Goal: Task Accomplishment & Management: Manage account settings

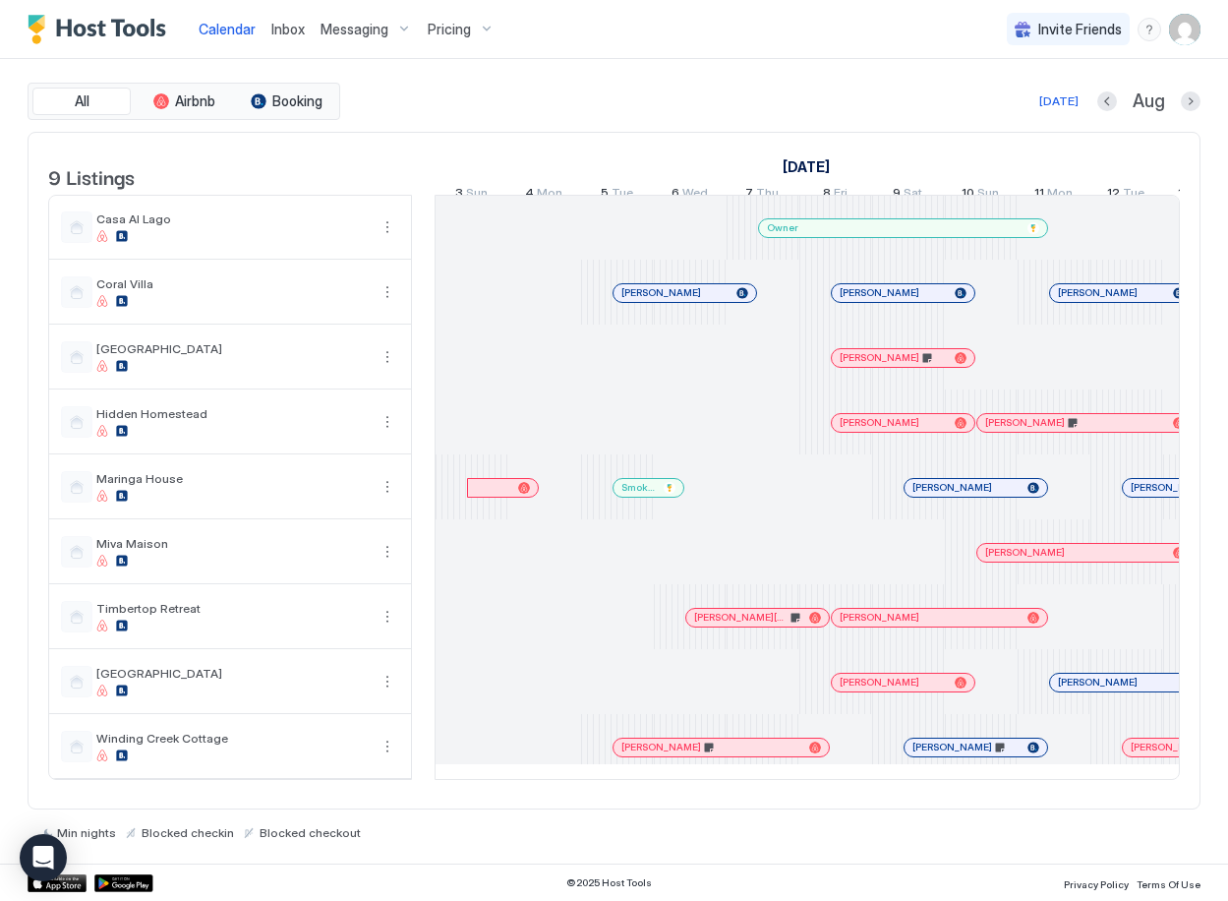
scroll to position [0, 1093]
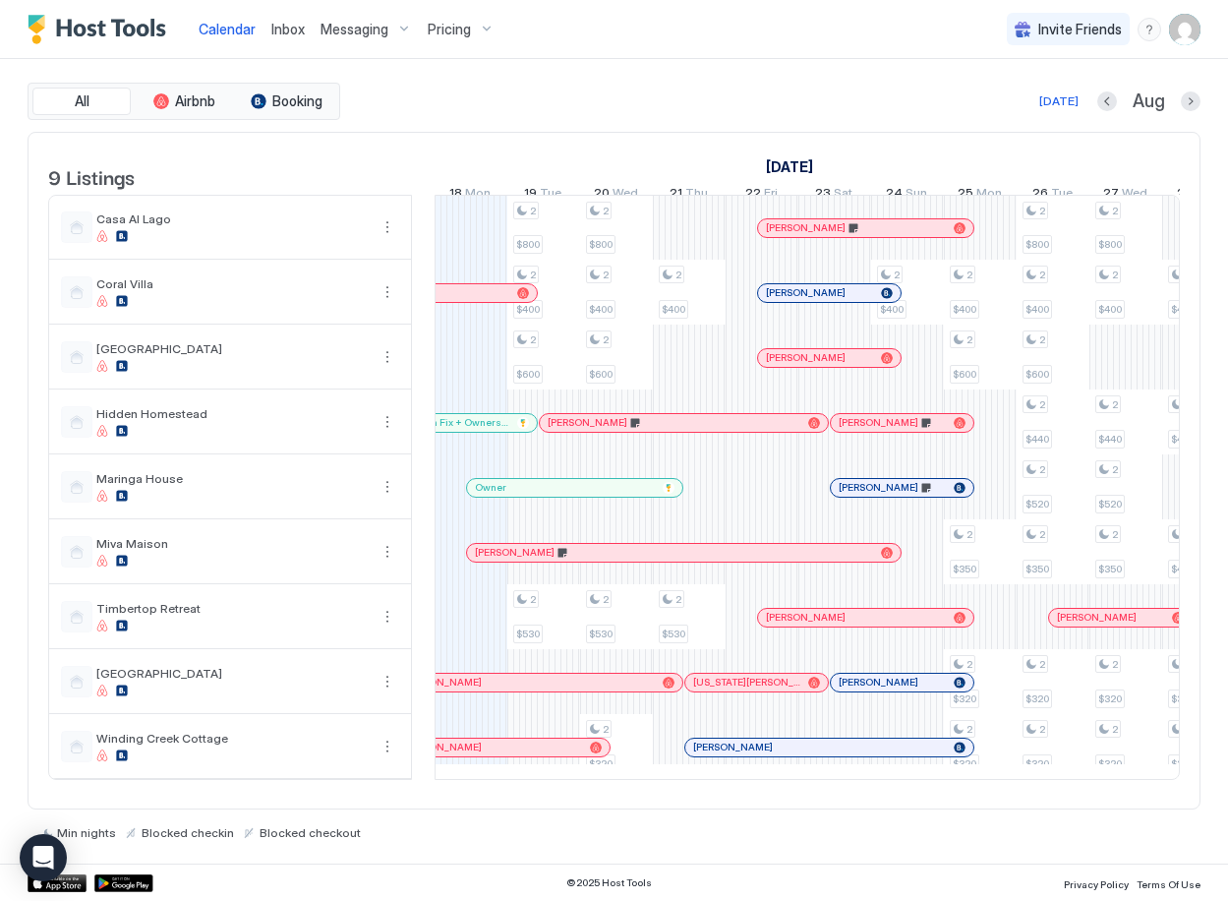
click at [290, 39] on div "Inbox" at bounding box center [288, 29] width 49 height 36
click at [291, 30] on span "Inbox" at bounding box center [287, 29] width 33 height 17
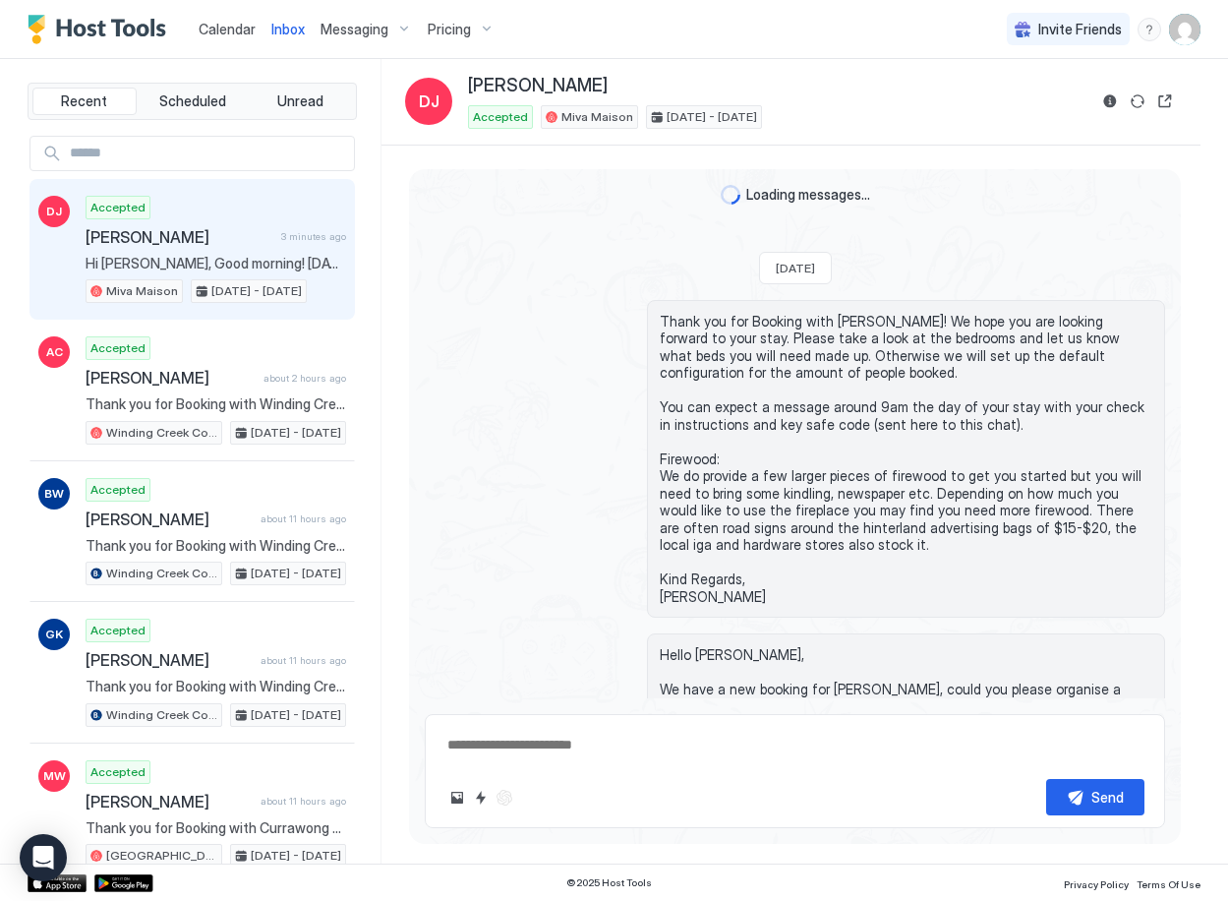
scroll to position [1758, 0]
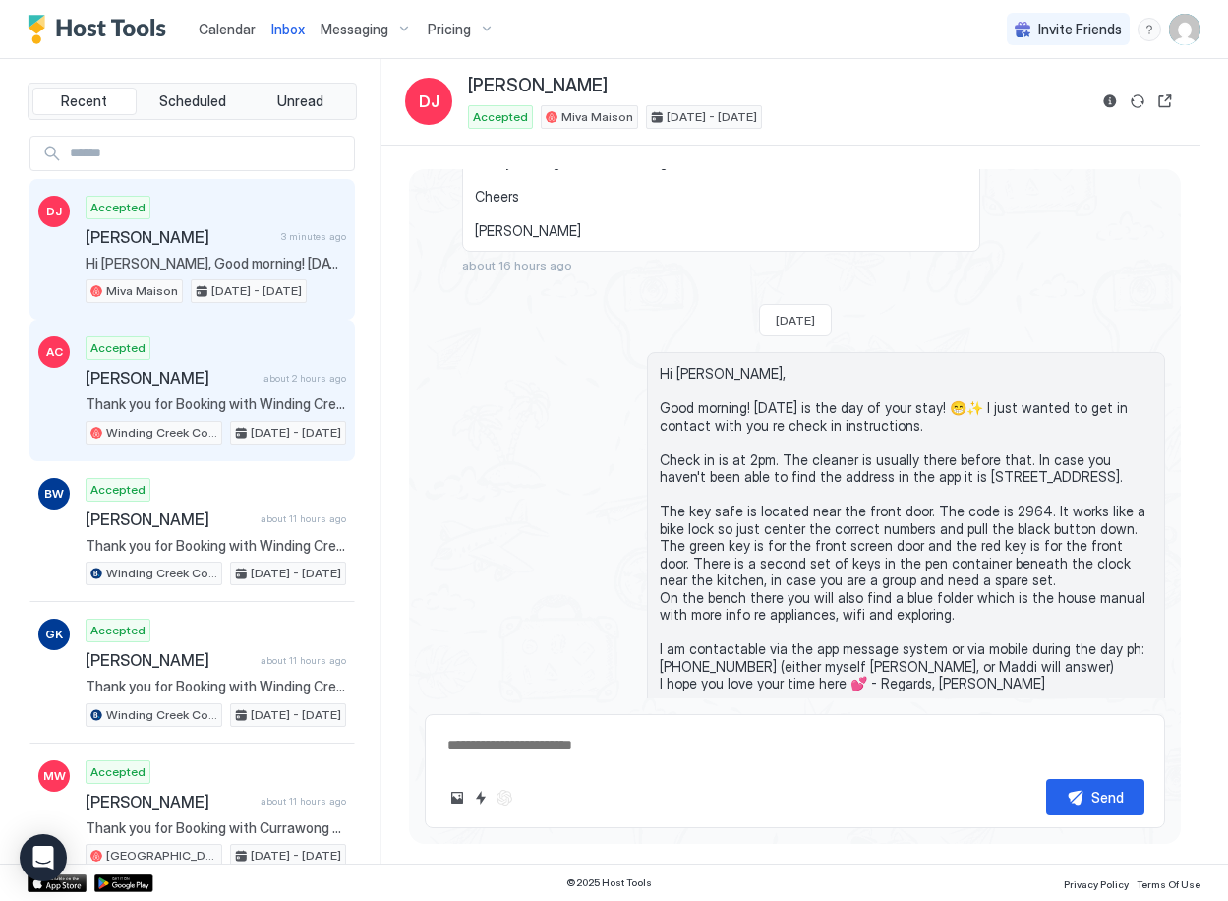
click at [233, 383] on span "[PERSON_NAME]" at bounding box center [171, 378] width 170 height 20
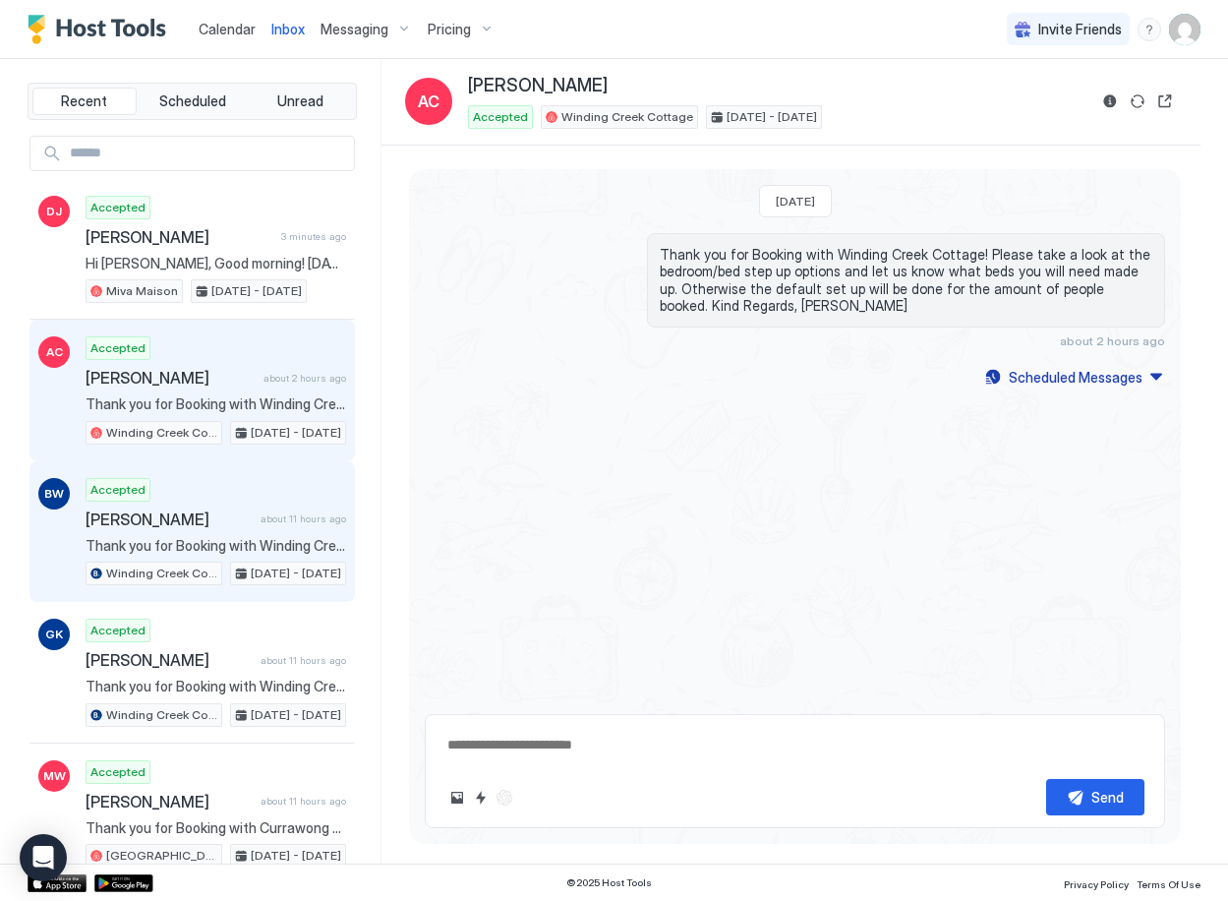
click at [236, 526] on span "[PERSON_NAME]" at bounding box center [169, 519] width 167 height 20
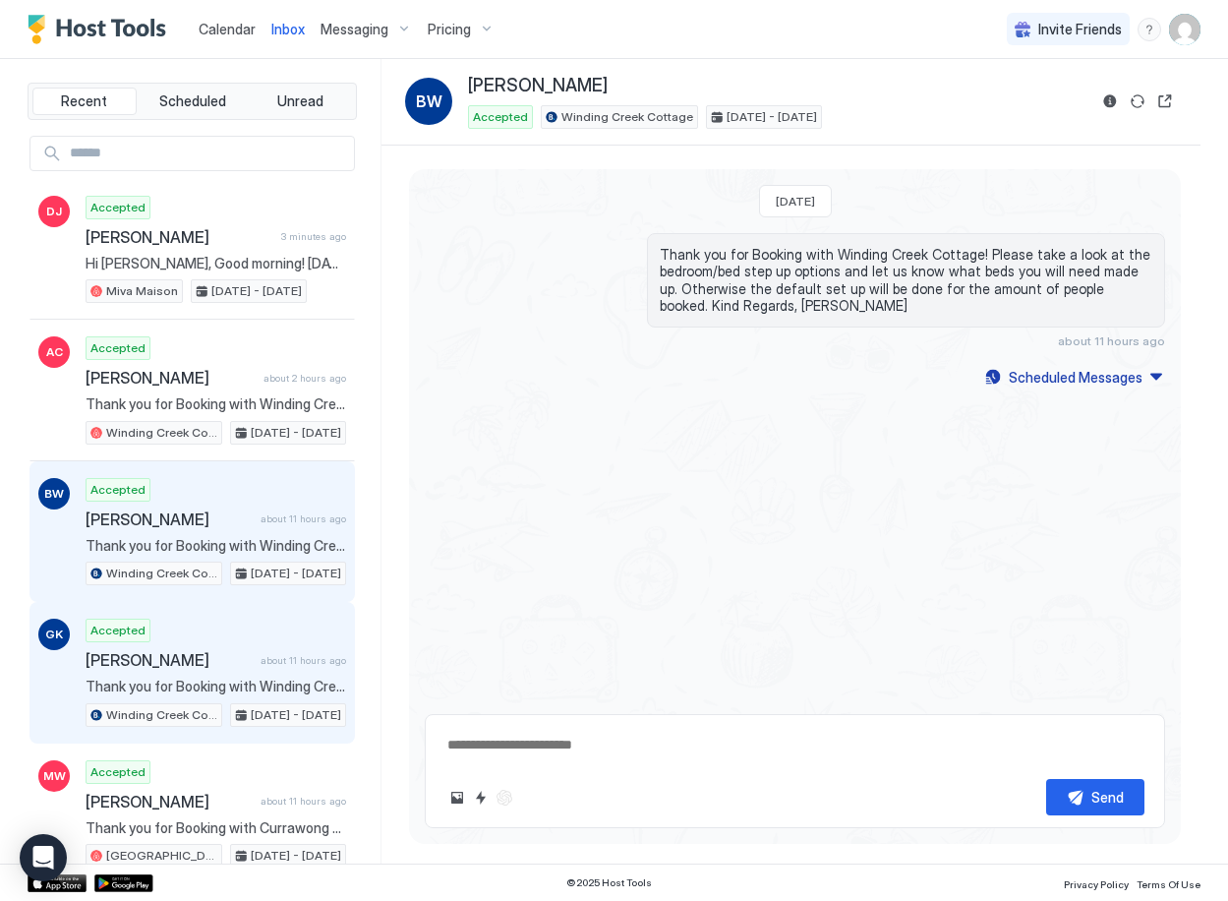
click at [224, 659] on span "[PERSON_NAME]" at bounding box center [169, 660] width 167 height 20
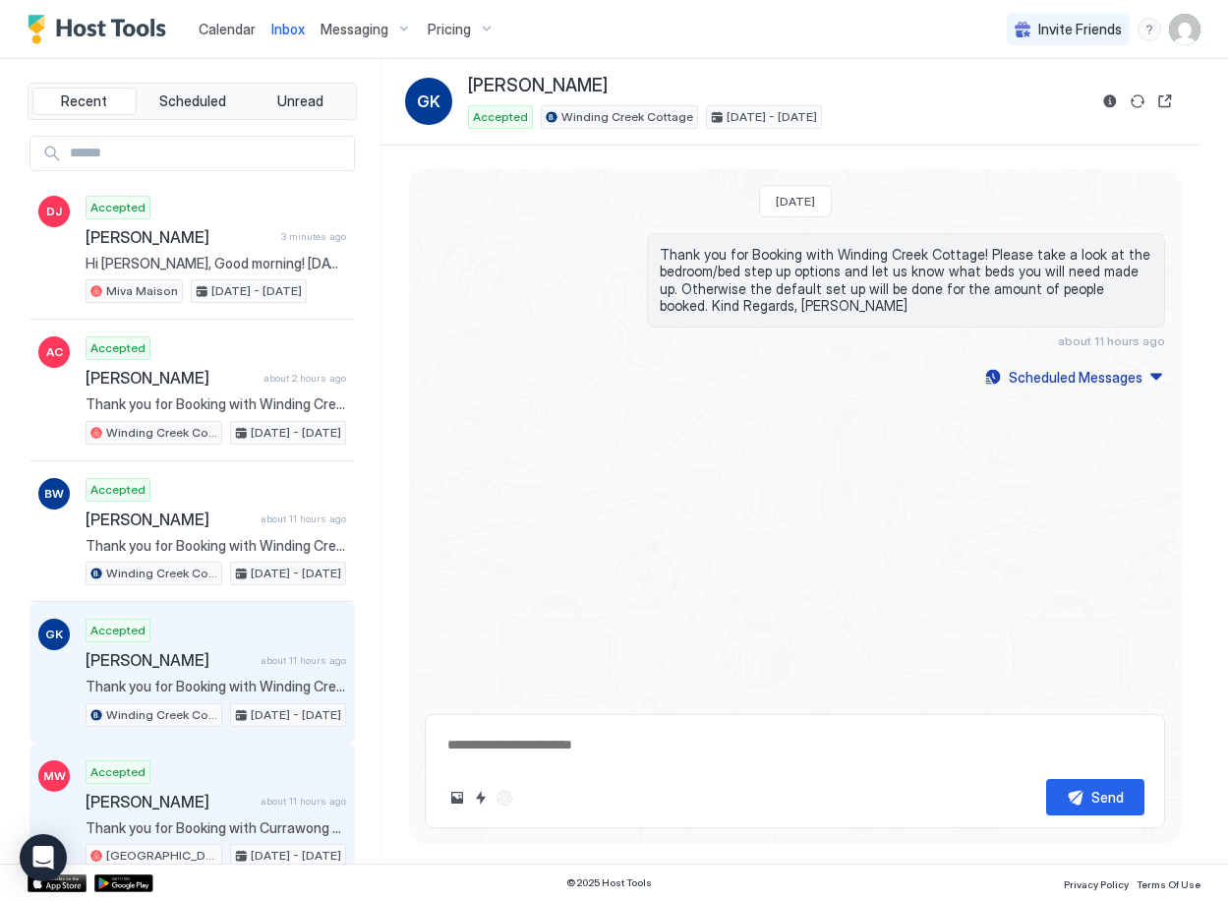
click at [227, 792] on span "[PERSON_NAME]" at bounding box center [169, 802] width 167 height 20
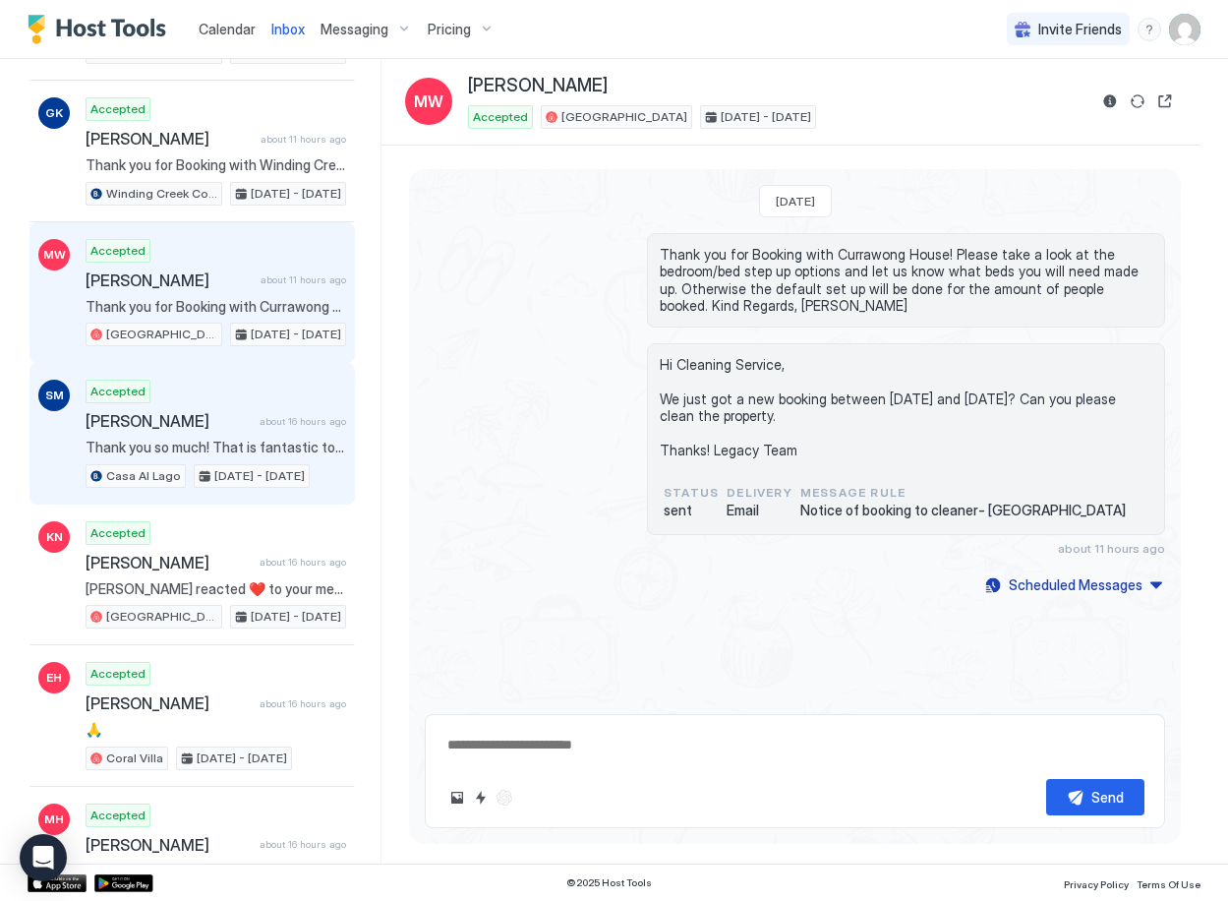
scroll to position [523, 0]
click at [193, 447] on span "Thank you so much! That is fantastic to hear! I was potentially looking at havi…" at bounding box center [216, 446] width 261 height 18
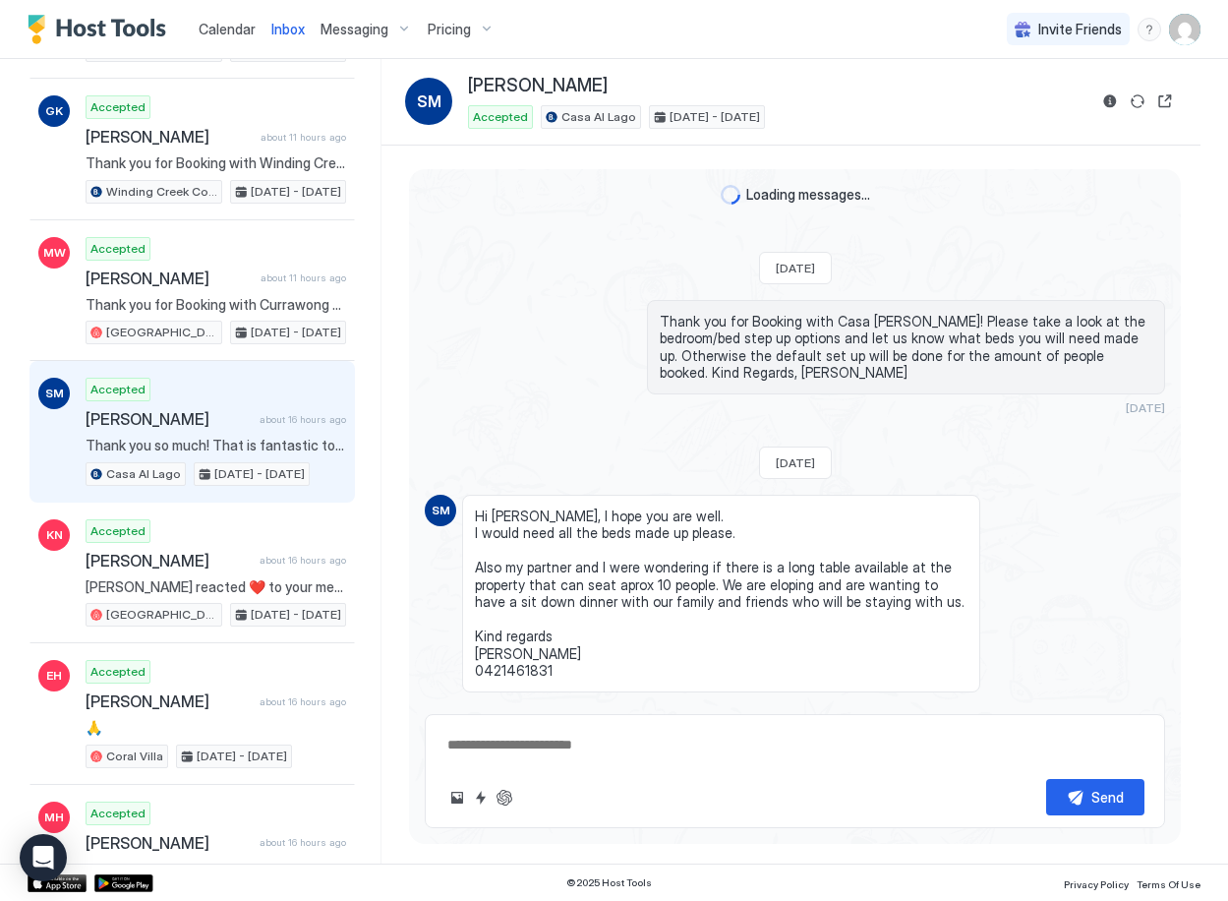
scroll to position [347, 0]
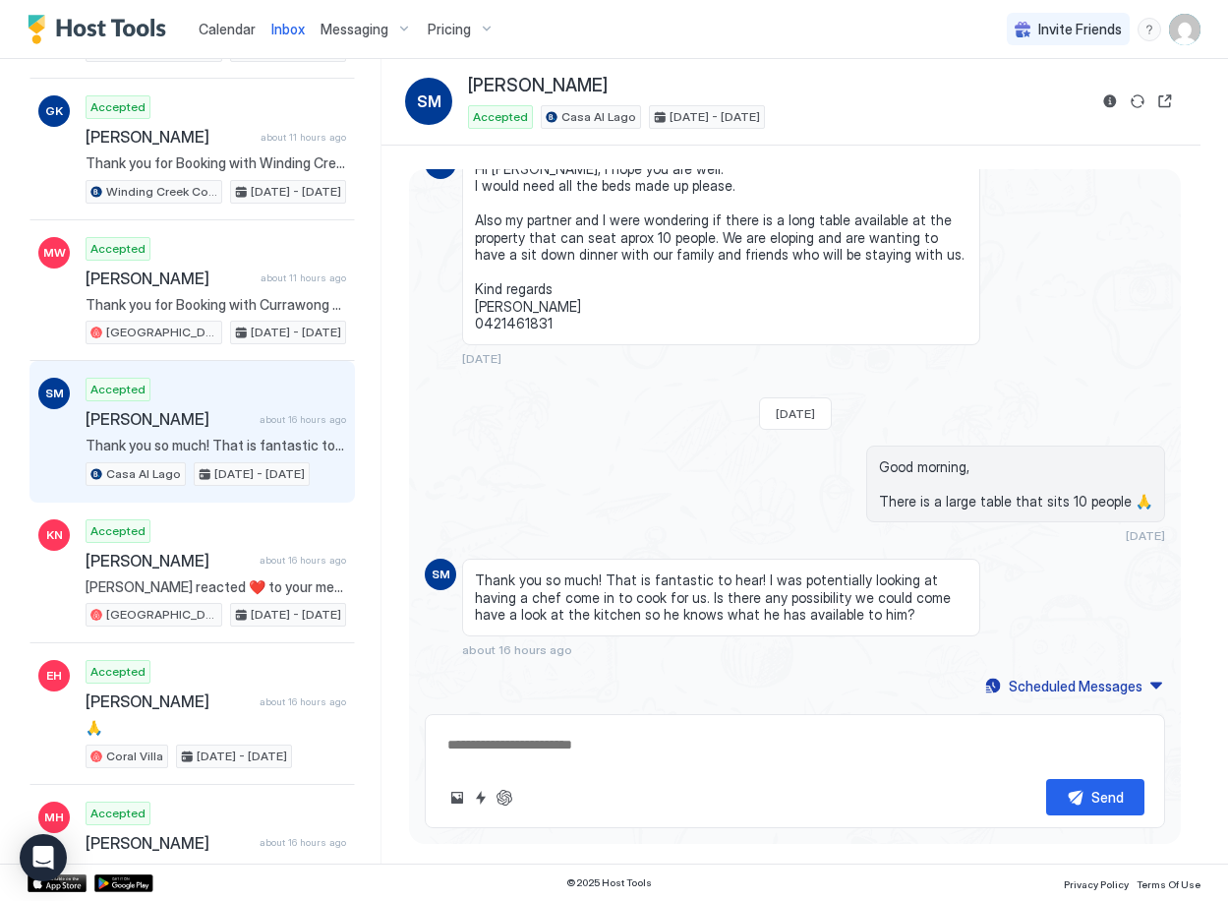
click at [601, 744] on textarea at bounding box center [795, 745] width 699 height 36
click at [502, 744] on textarea at bounding box center [795, 745] width 699 height 36
type textarea "*"
click at [241, 30] on span "Calendar" at bounding box center [227, 29] width 57 height 17
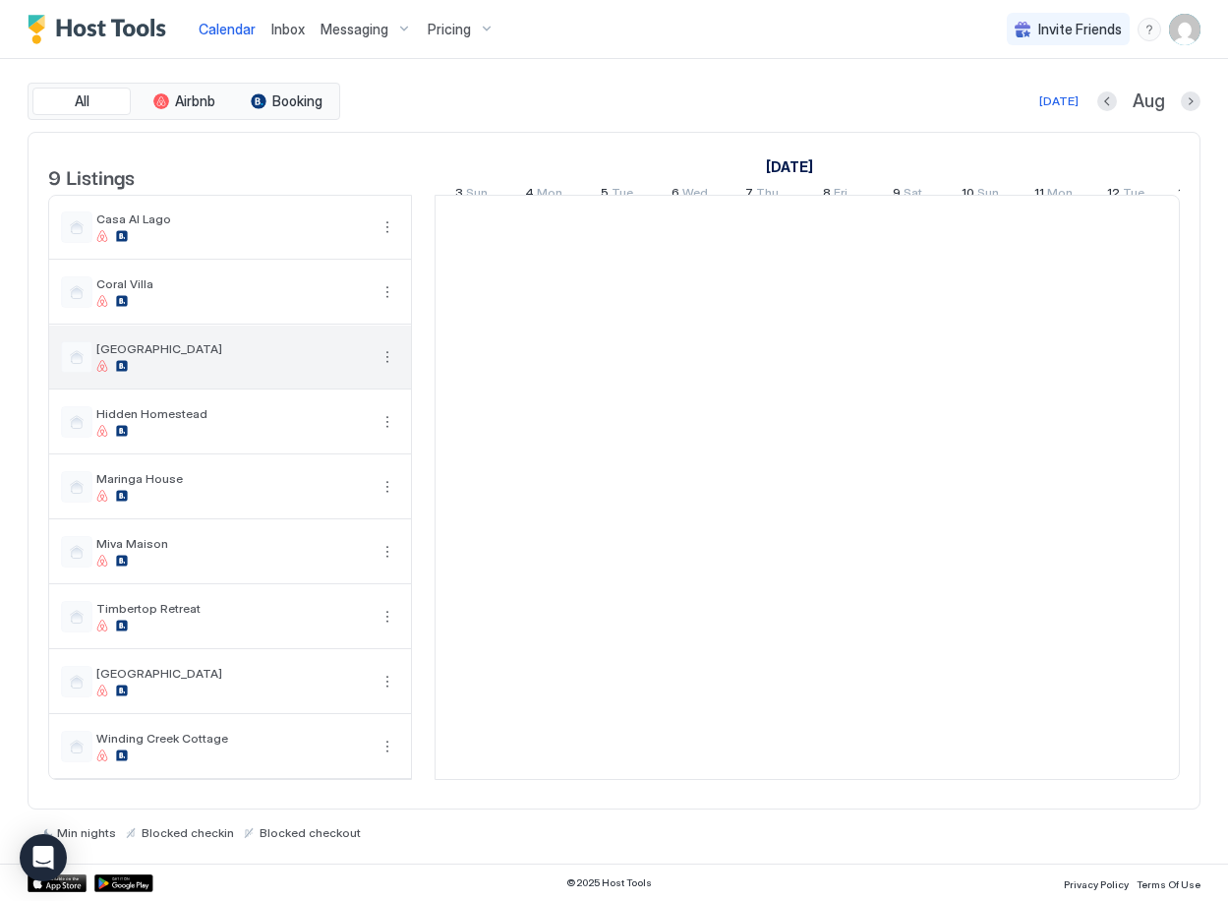
scroll to position [0, 1093]
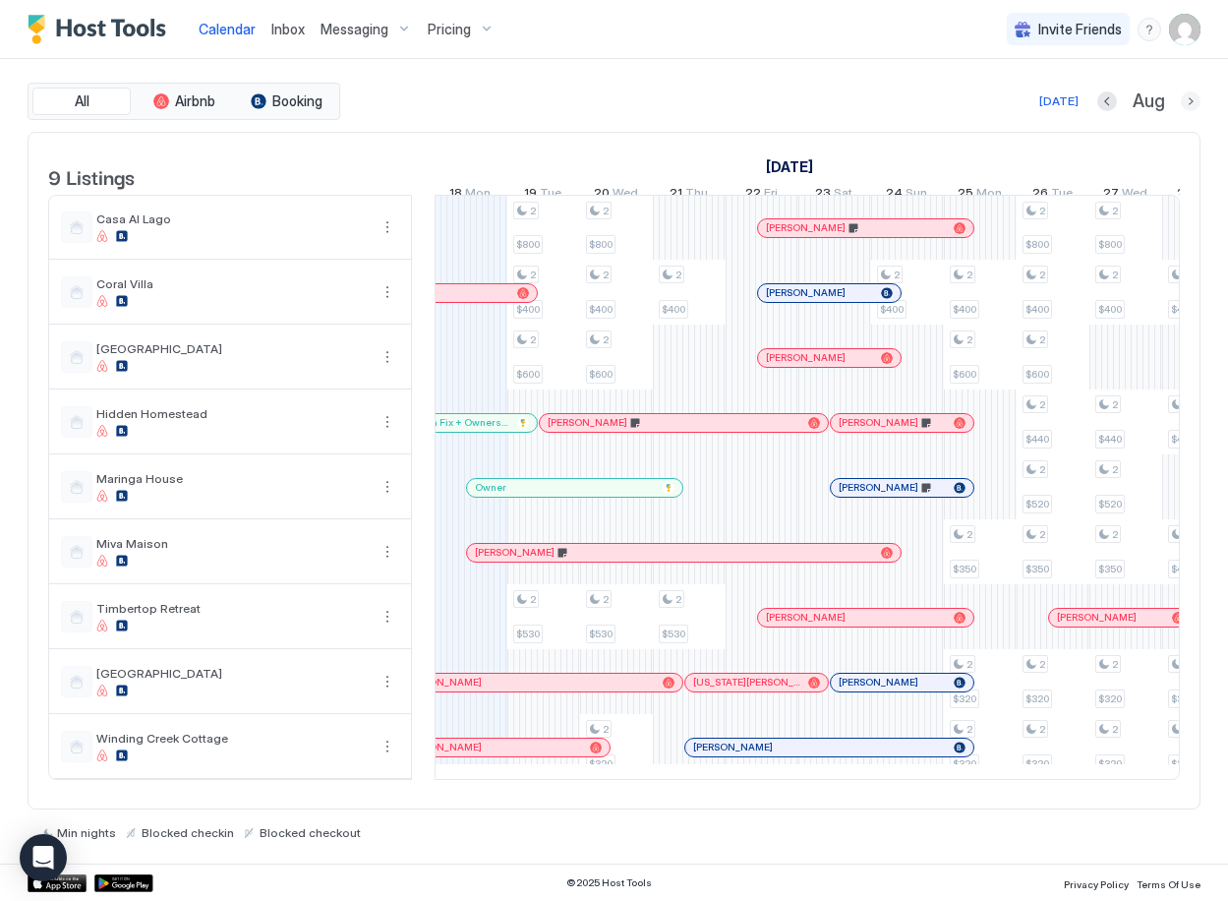
click at [1198, 100] on button "Next month" at bounding box center [1191, 101] width 20 height 20
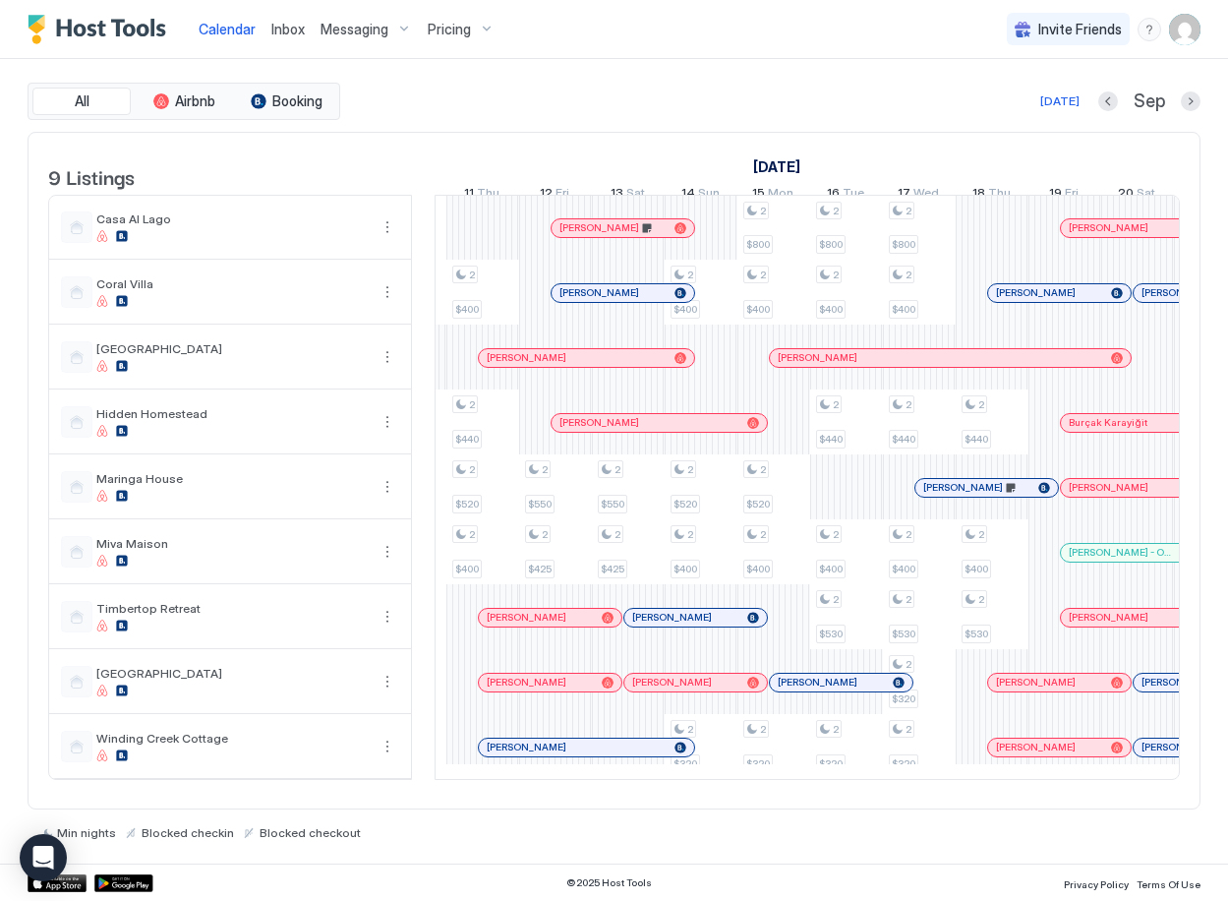
scroll to position [0, 551]
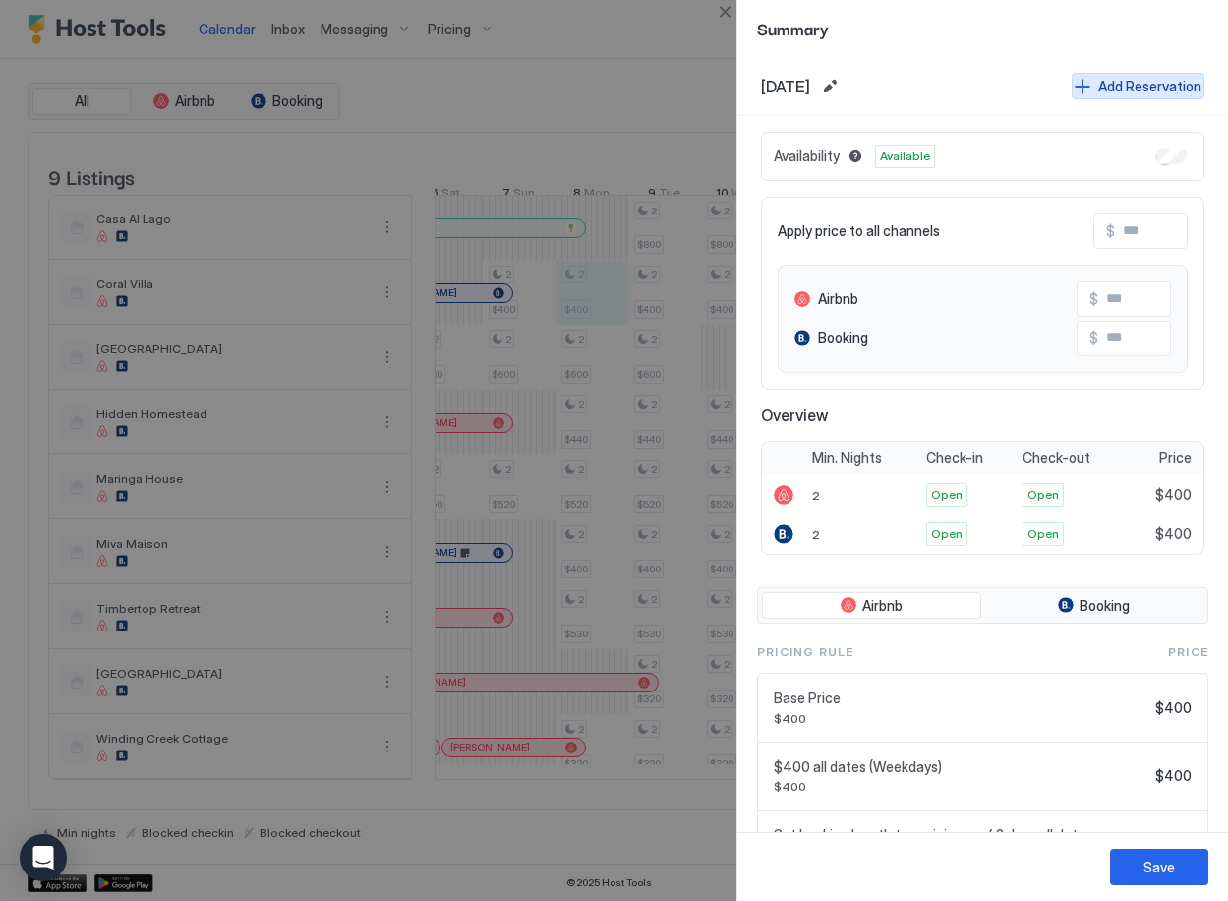
click at [1110, 95] on div "Add Reservation" at bounding box center [1150, 86] width 103 height 21
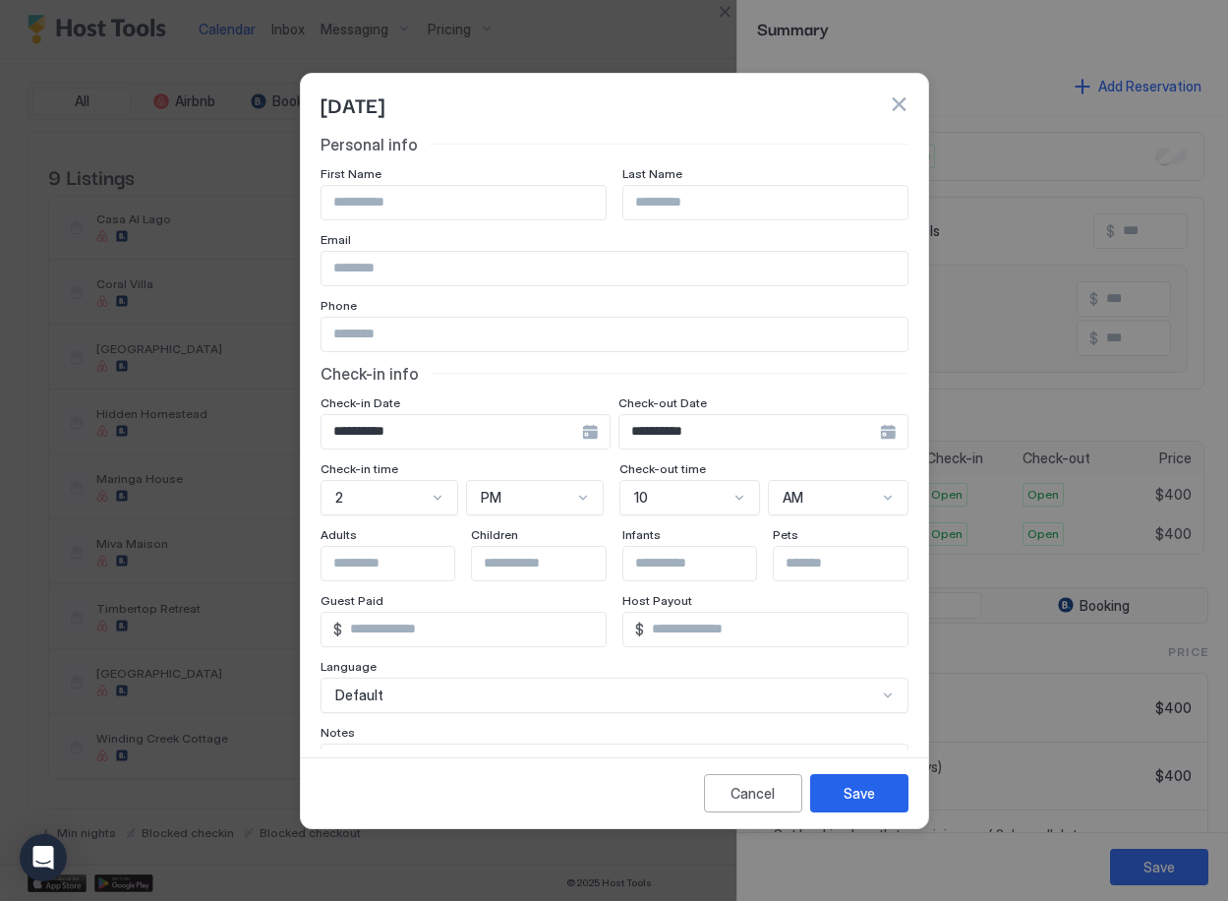
click at [611, 433] on div "**********" at bounding box center [466, 431] width 290 height 35
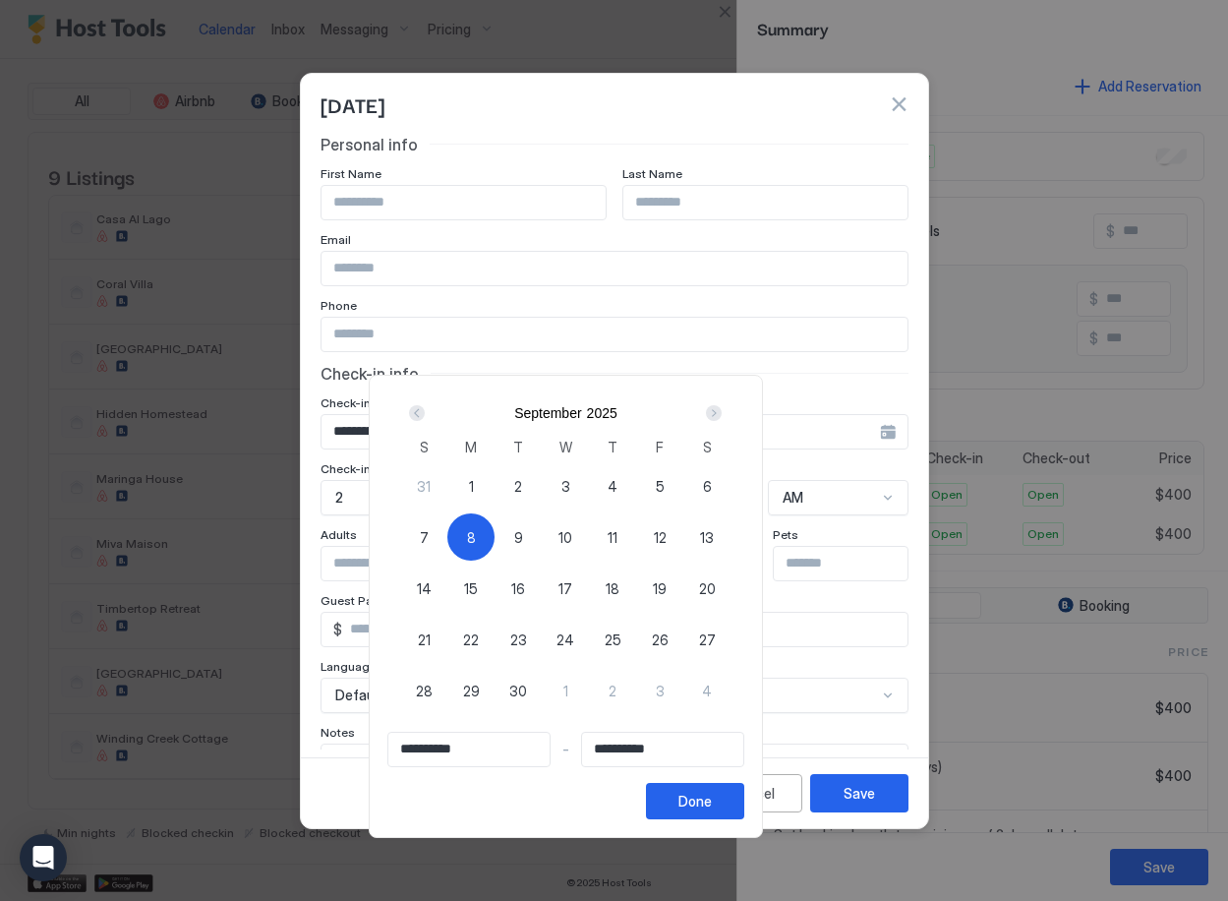
click at [618, 533] on span "11" at bounding box center [613, 537] width 10 height 21
type input "**********"
click at [476, 532] on span "8" at bounding box center [471, 537] width 9 height 21
type input "**********"
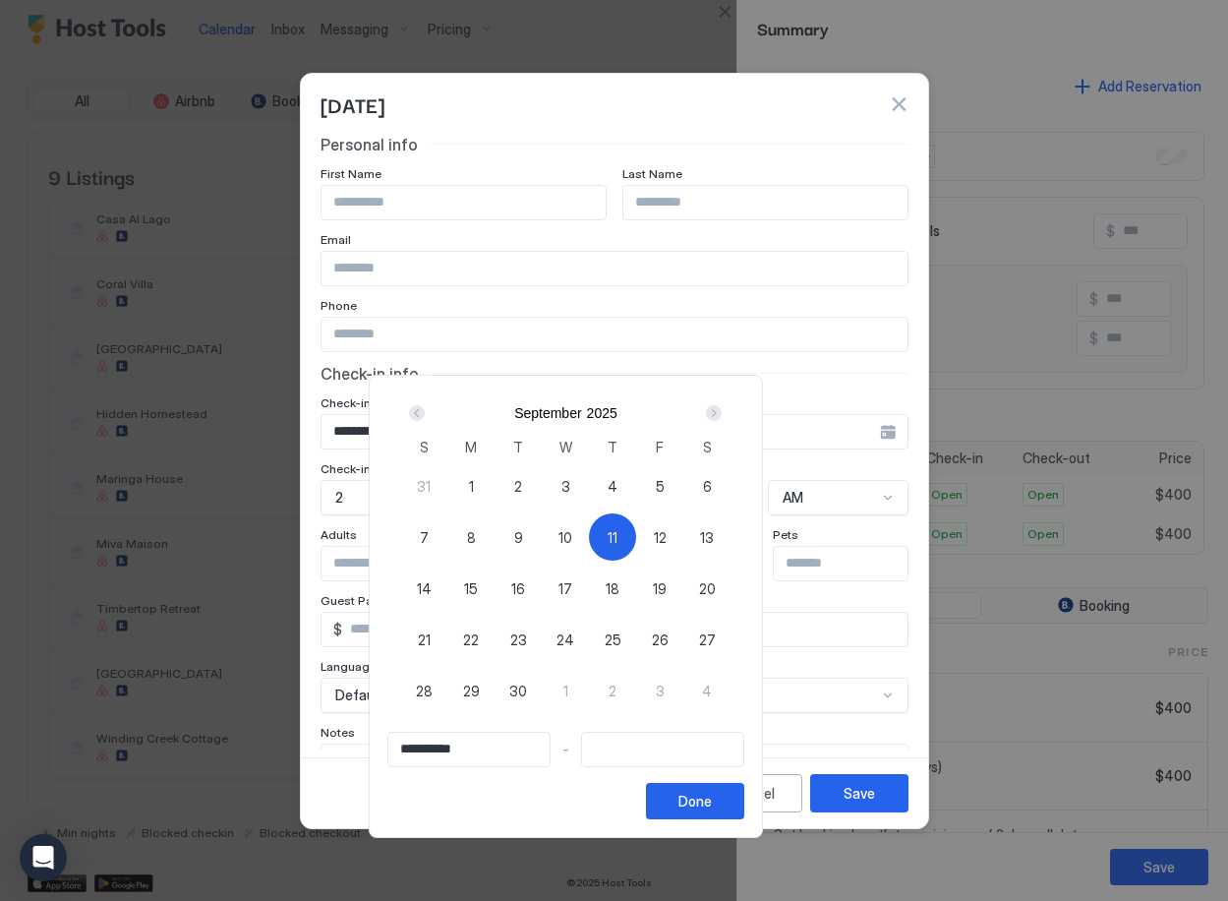
type input "**********"
click at [618, 529] on span "11" at bounding box center [613, 537] width 10 height 21
type input "**********"
click at [712, 804] on div "Done" at bounding box center [695, 801] width 33 height 21
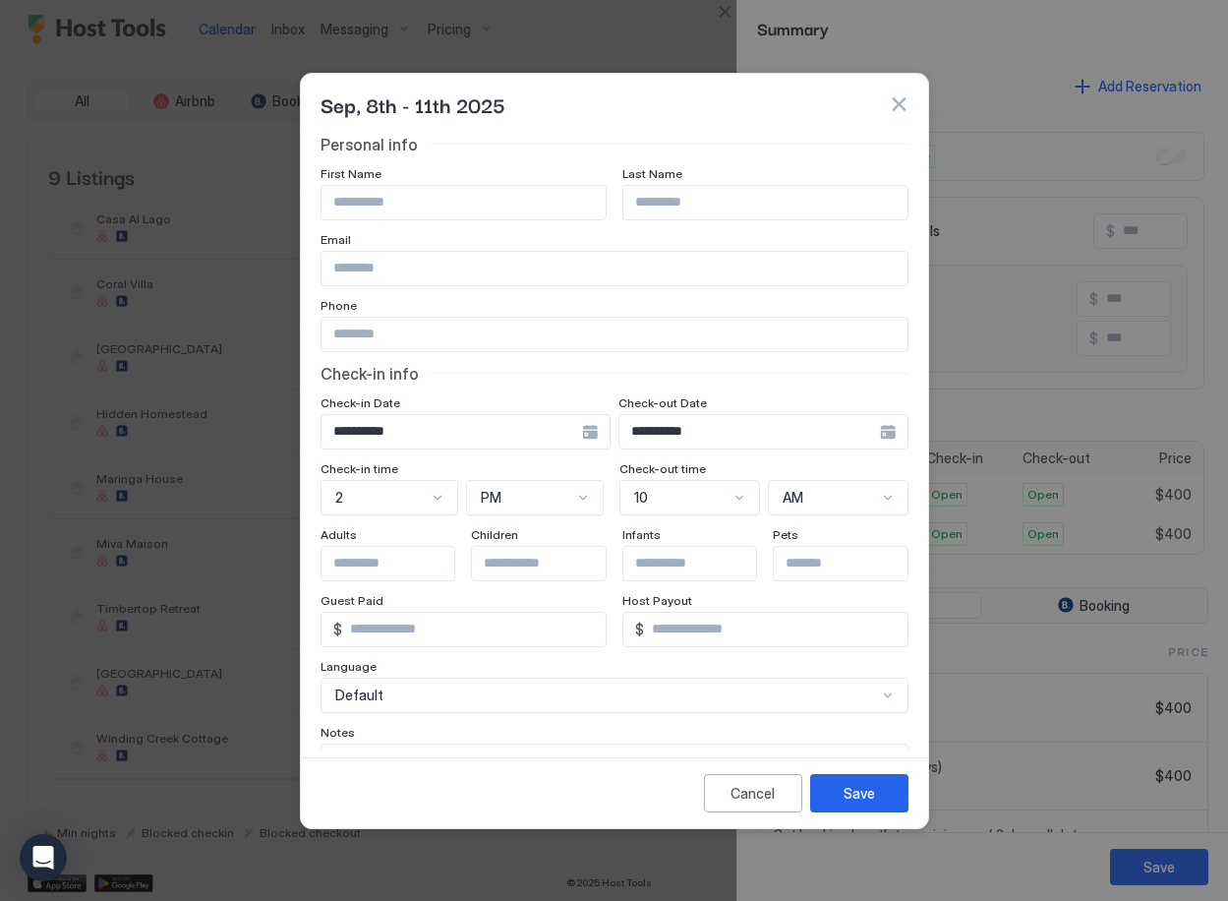
click at [460, 208] on input "Input Field" at bounding box center [464, 202] width 284 height 33
type input "*****"
click at [588, 151] on div "Personal info" at bounding box center [615, 145] width 588 height 20
click at [879, 797] on button "Save" at bounding box center [859, 793] width 98 height 38
